Goal: Task Accomplishment & Management: Manage account settings

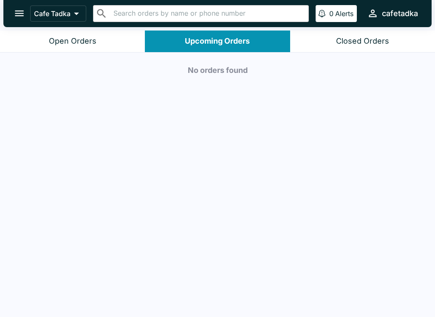
click at [76, 37] on div "Open Orders" at bounding box center [73, 41] width 48 height 10
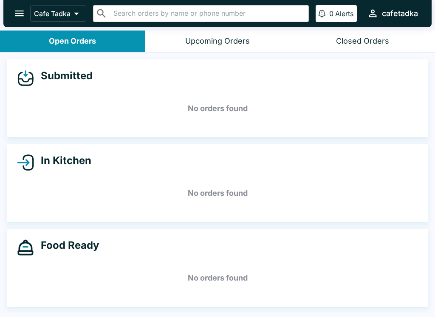
click at [336, 32] on button "Closed Orders" at bounding box center [362, 42] width 145 height 22
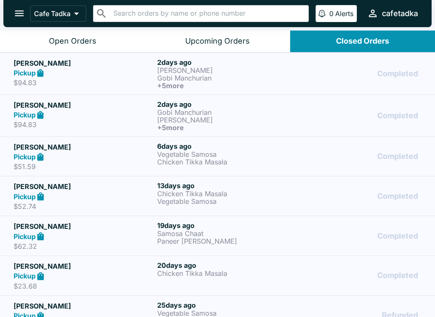
click at [63, 69] on div "Pickup" at bounding box center [84, 73] width 140 height 10
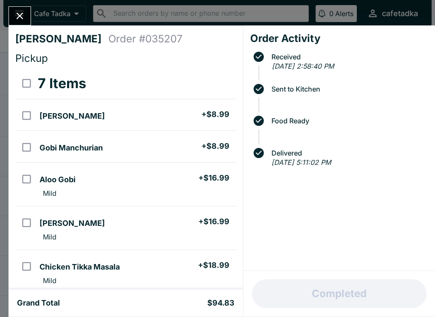
click at [21, 116] on input "orders table" at bounding box center [26, 115] width 19 height 19
checkbox input "true"
click at [28, 150] on input "orders table" at bounding box center [26, 147] width 19 height 19
checkbox input "true"
click at [24, 181] on input "orders table" at bounding box center [26, 179] width 19 height 19
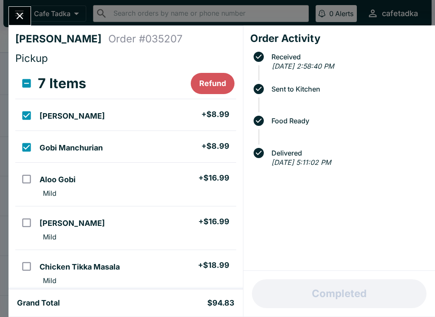
checkbox input "true"
click at [19, 221] on input "orders table" at bounding box center [26, 222] width 19 height 19
checkbox input "true"
click at [24, 274] on input "orders table" at bounding box center [26, 266] width 19 height 19
checkbox input "true"
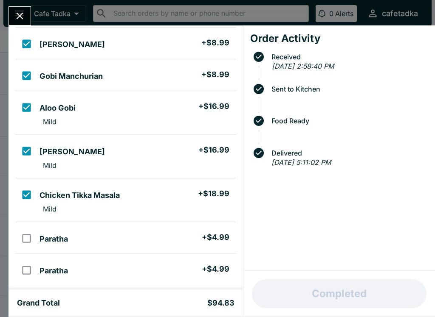
scroll to position [80, 0]
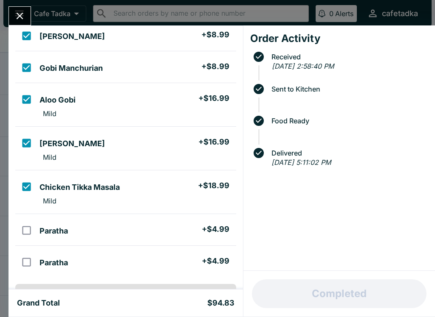
click at [29, 235] on input "orders table" at bounding box center [26, 230] width 19 height 19
checkbox input "true"
click at [23, 260] on input "orders table" at bounding box center [26, 262] width 19 height 19
checkbox input "true"
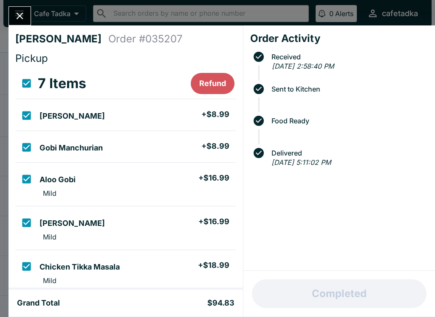
scroll to position [0, 0]
click at [25, 19] on icon "Close" at bounding box center [19, 15] width 11 height 11
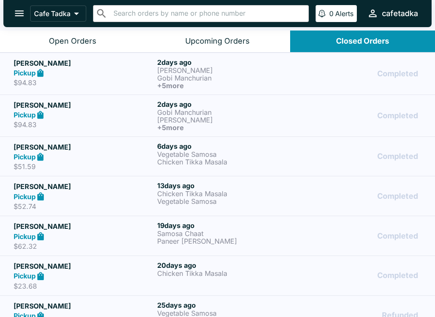
click at [34, 71] on strong "Pickup" at bounding box center [25, 73] width 22 height 8
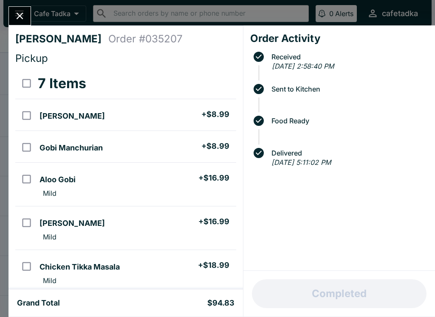
click at [26, 116] on input "orders table" at bounding box center [26, 115] width 19 height 19
checkbox input "true"
click at [26, 153] on input "orders table" at bounding box center [26, 147] width 19 height 19
checkbox input "true"
click at [24, 188] on input "orders table" at bounding box center [26, 179] width 19 height 19
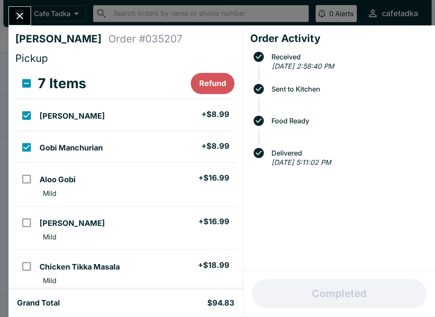
checkbox input "true"
click at [22, 224] on input "orders table" at bounding box center [26, 222] width 19 height 19
checkbox input "true"
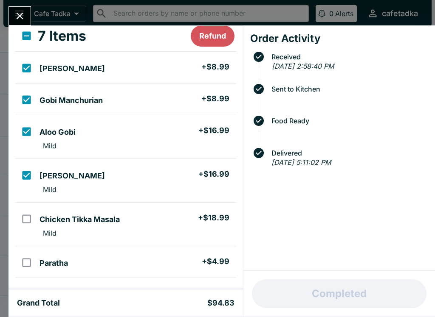
scroll to position [53, 0]
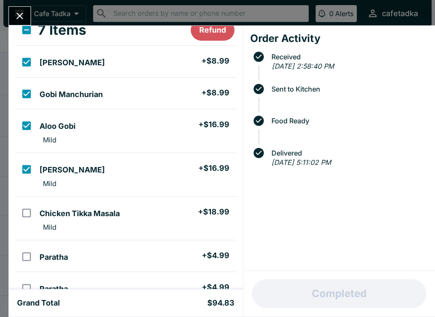
click at [28, 221] on input "orders table" at bounding box center [26, 213] width 19 height 19
checkbox input "true"
click at [25, 262] on input "orders table" at bounding box center [26, 256] width 19 height 19
checkbox input "true"
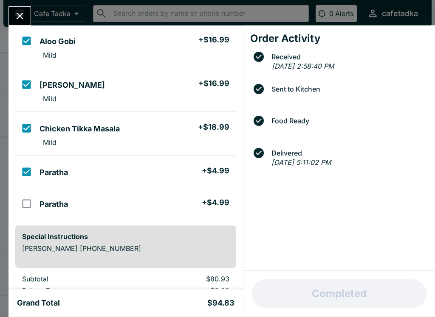
scroll to position [140, 0]
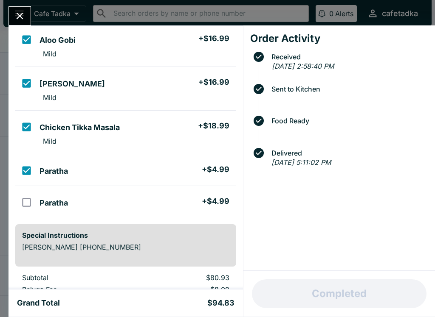
click at [24, 206] on input "orders table" at bounding box center [26, 202] width 19 height 19
checkbox input "true"
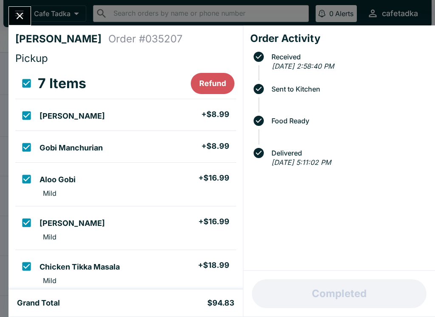
scroll to position [0, 0]
click at [208, 81] on button "Refund" at bounding box center [213, 83] width 44 height 21
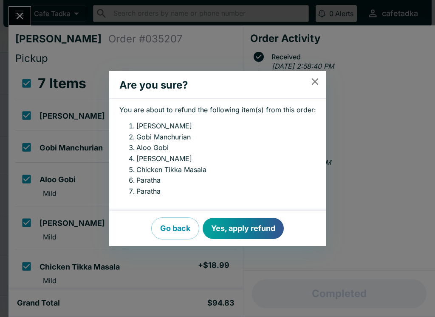
click at [241, 229] on button "Yes, apply refund" at bounding box center [242, 228] width 81 height 21
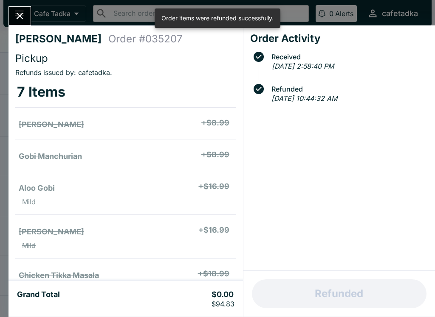
click at [25, 22] on icon "Close" at bounding box center [19, 15] width 11 height 11
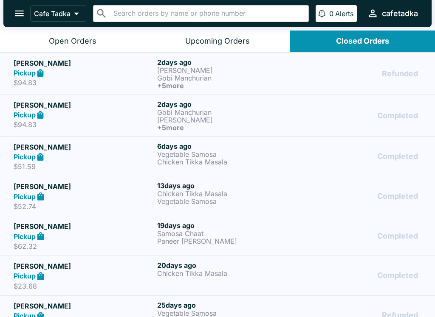
click at [169, 121] on p "[PERSON_NAME]" at bounding box center [227, 120] width 140 height 8
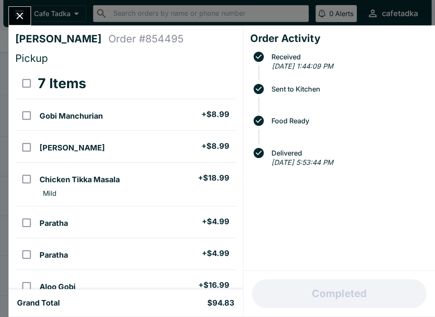
click at [25, 14] on icon "Close" at bounding box center [19, 15] width 11 height 11
